Goal: Transaction & Acquisition: Purchase product/service

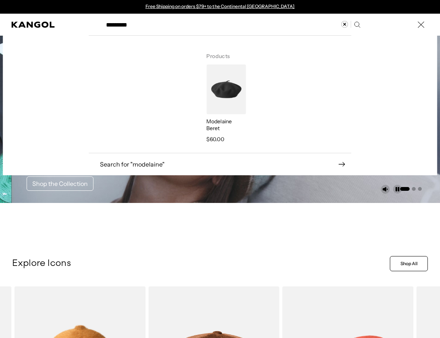
type input "*********"
click at [224, 92] on img "Search here" at bounding box center [225, 90] width 39 height 50
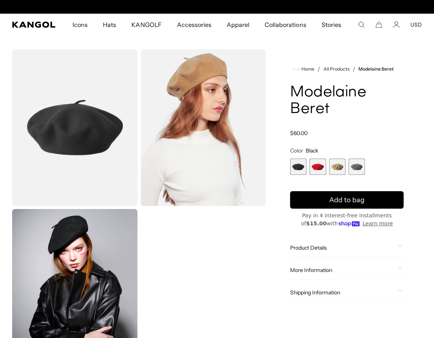
scroll to position [0, 156]
click at [329, 246] on span "Product Details" at bounding box center [342, 248] width 104 height 7
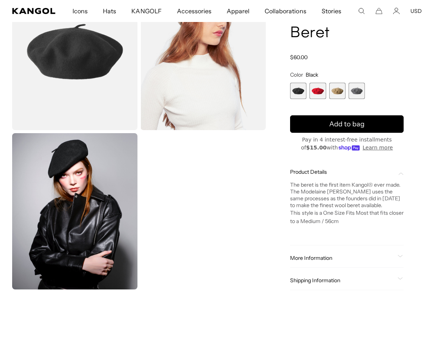
scroll to position [0, 0]
click at [310, 256] on span "More Information" at bounding box center [342, 258] width 104 height 7
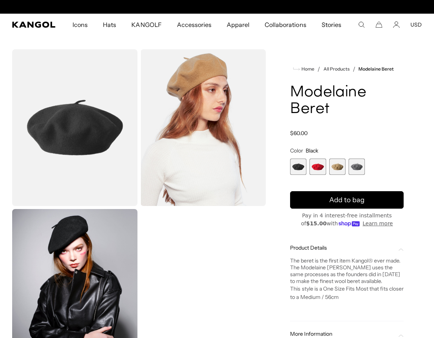
scroll to position [0, 156]
